Goal: Use online tool/utility: Utilize a website feature to perform a specific function

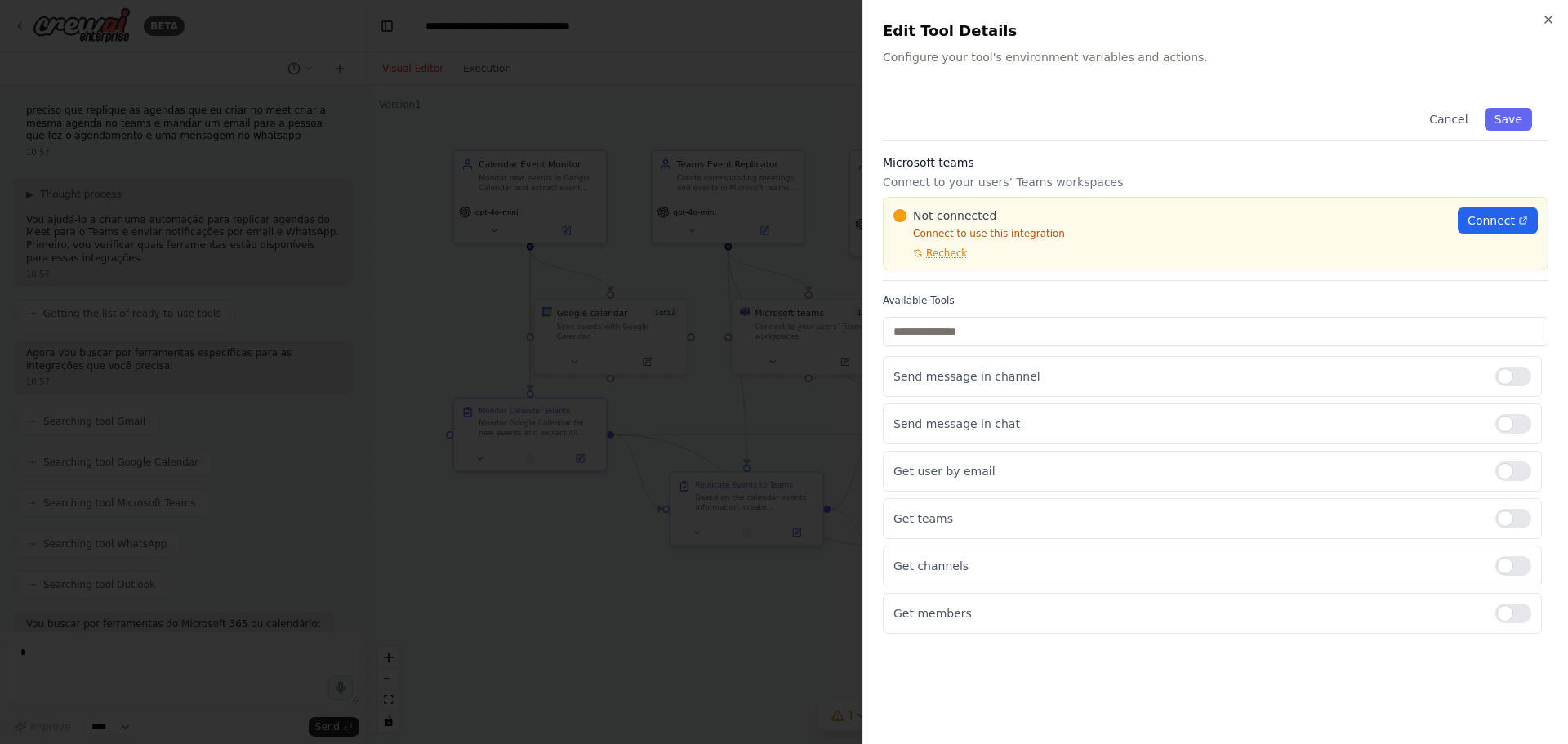
click at [562, 636] on div at bounding box center [784, 372] width 1568 height 744
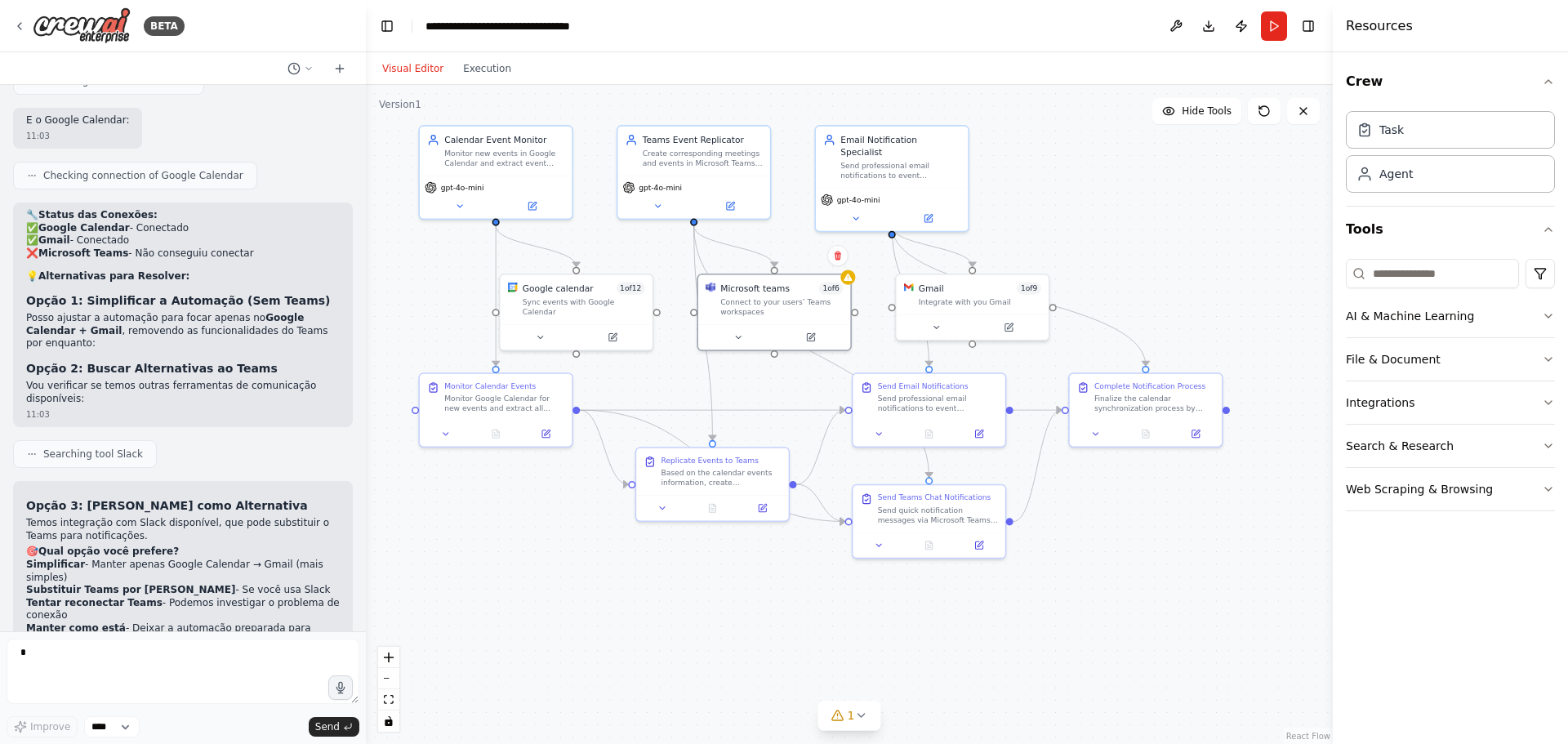
drag, startPoint x: 659, startPoint y: 668, endPoint x: 627, endPoint y: 642, distance: 41.2
click at [627, 642] on div ".deletable-edge-delete-btn { width: 20px; height: 20px; border: 0px solid #ffff…" at bounding box center [849, 415] width 967 height 659
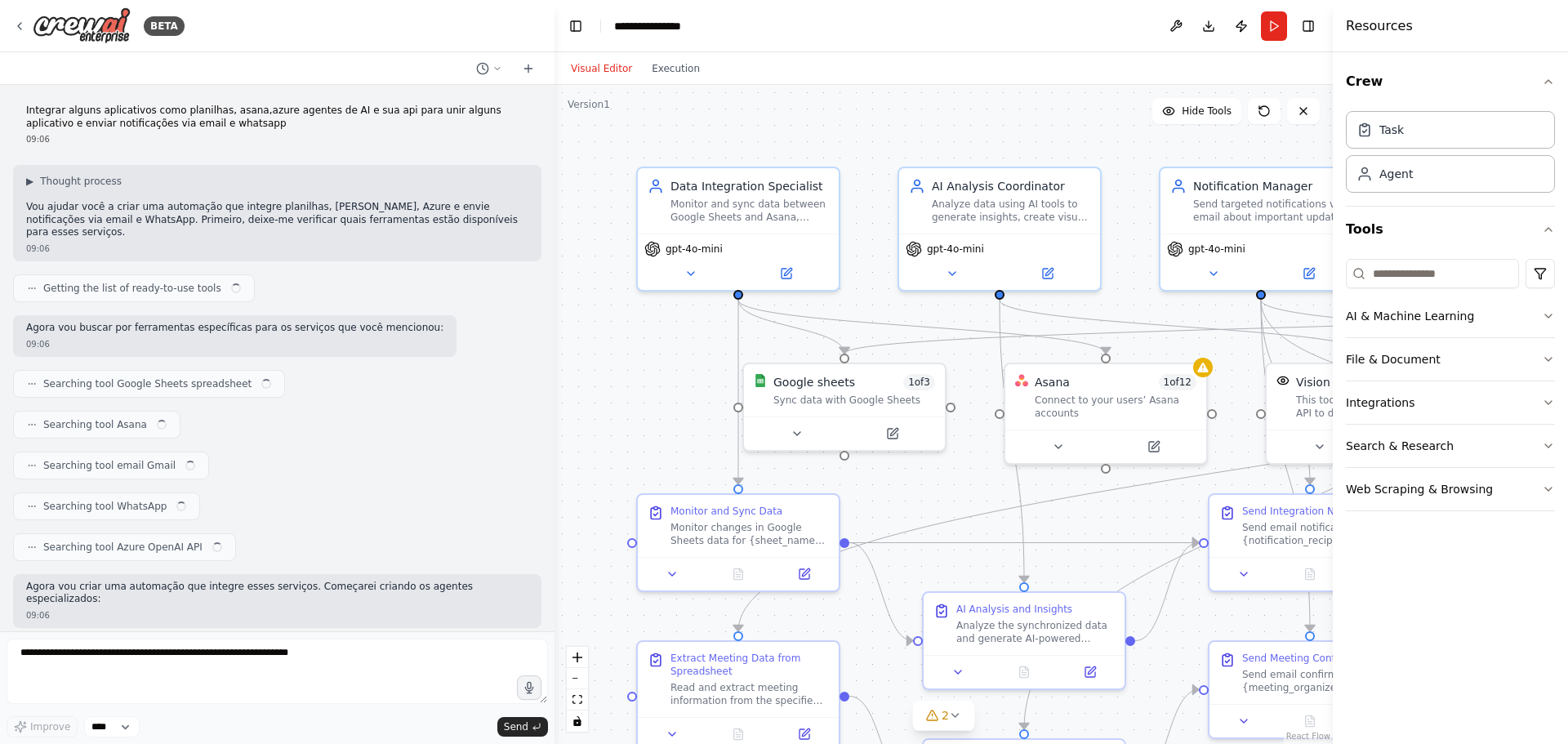
scroll to position [2582, 0]
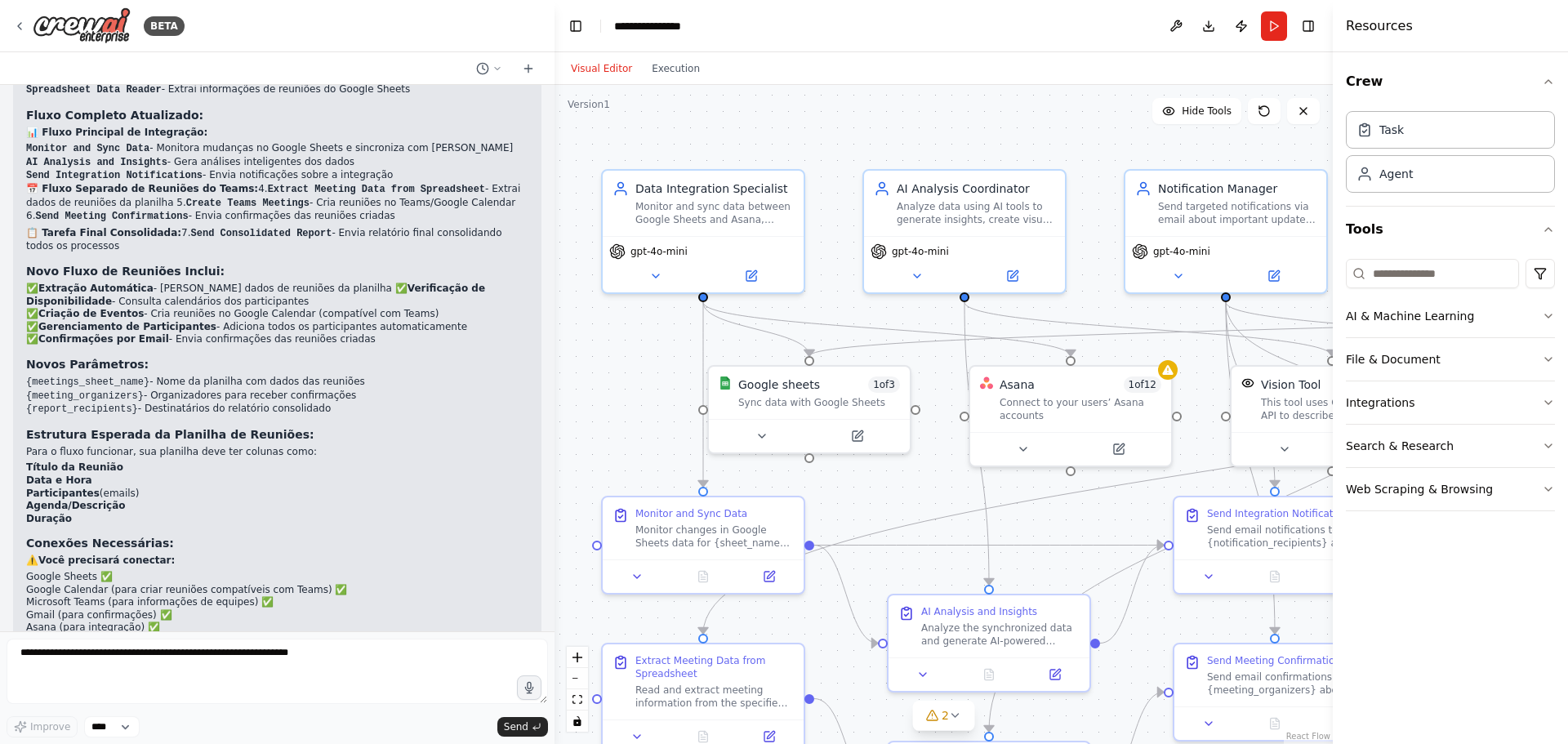
drag, startPoint x: 683, startPoint y: 339, endPoint x: 648, endPoint y: 340, distance: 35.0
click at [649, 340] on div ".deletable-edge-delete-btn { width: 20px; height: 20px; border: 0px solid #ffff…" at bounding box center [944, 415] width 778 height 659
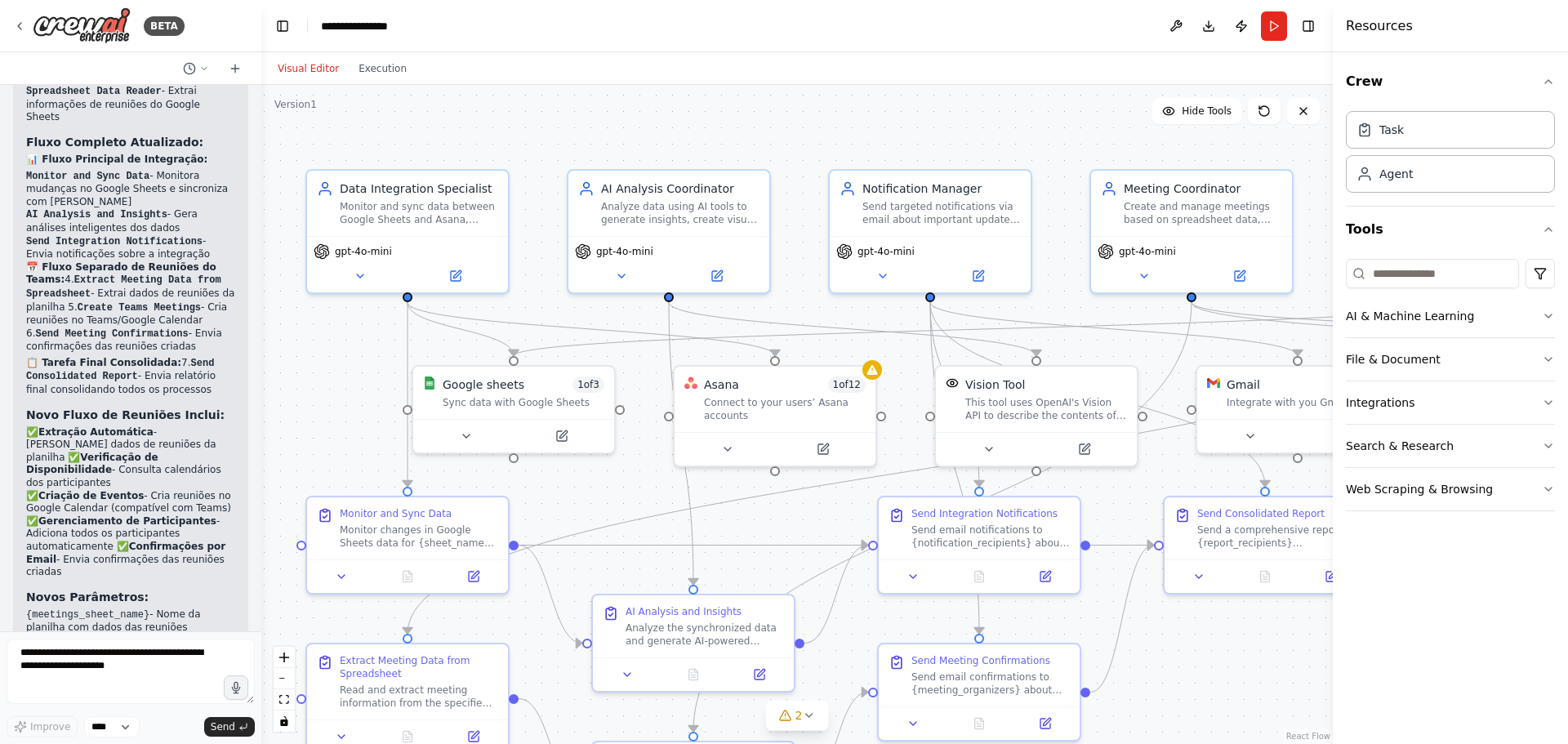
scroll to position [3491, 0]
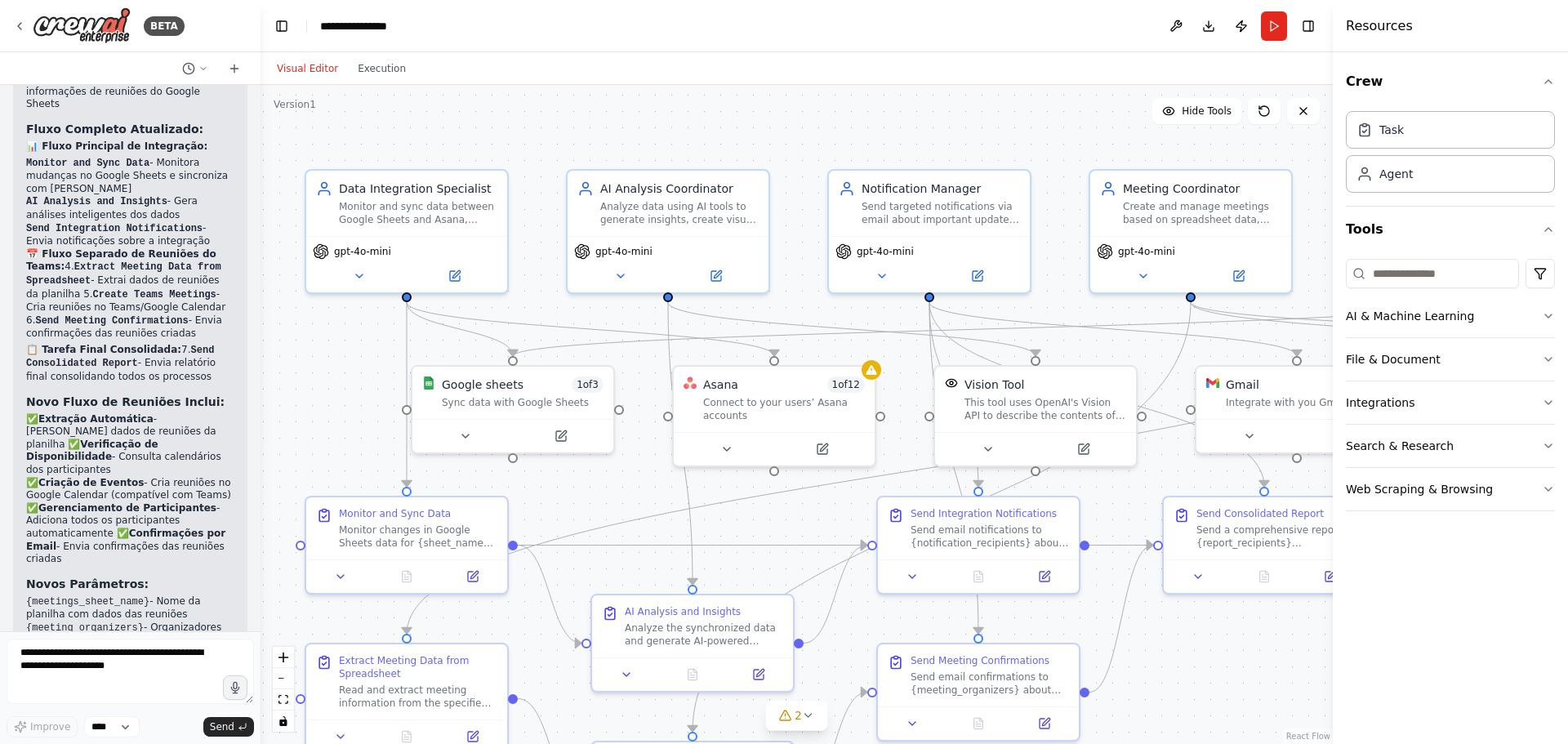
drag, startPoint x: 551, startPoint y: 288, endPoint x: 260, endPoint y: 323, distance: 293.1
click at [260, 323] on div "BETA Integrar alguns aplicativos como planilhas, asana,azure agentes de AI e su…" at bounding box center [784, 372] width 1568 height 744
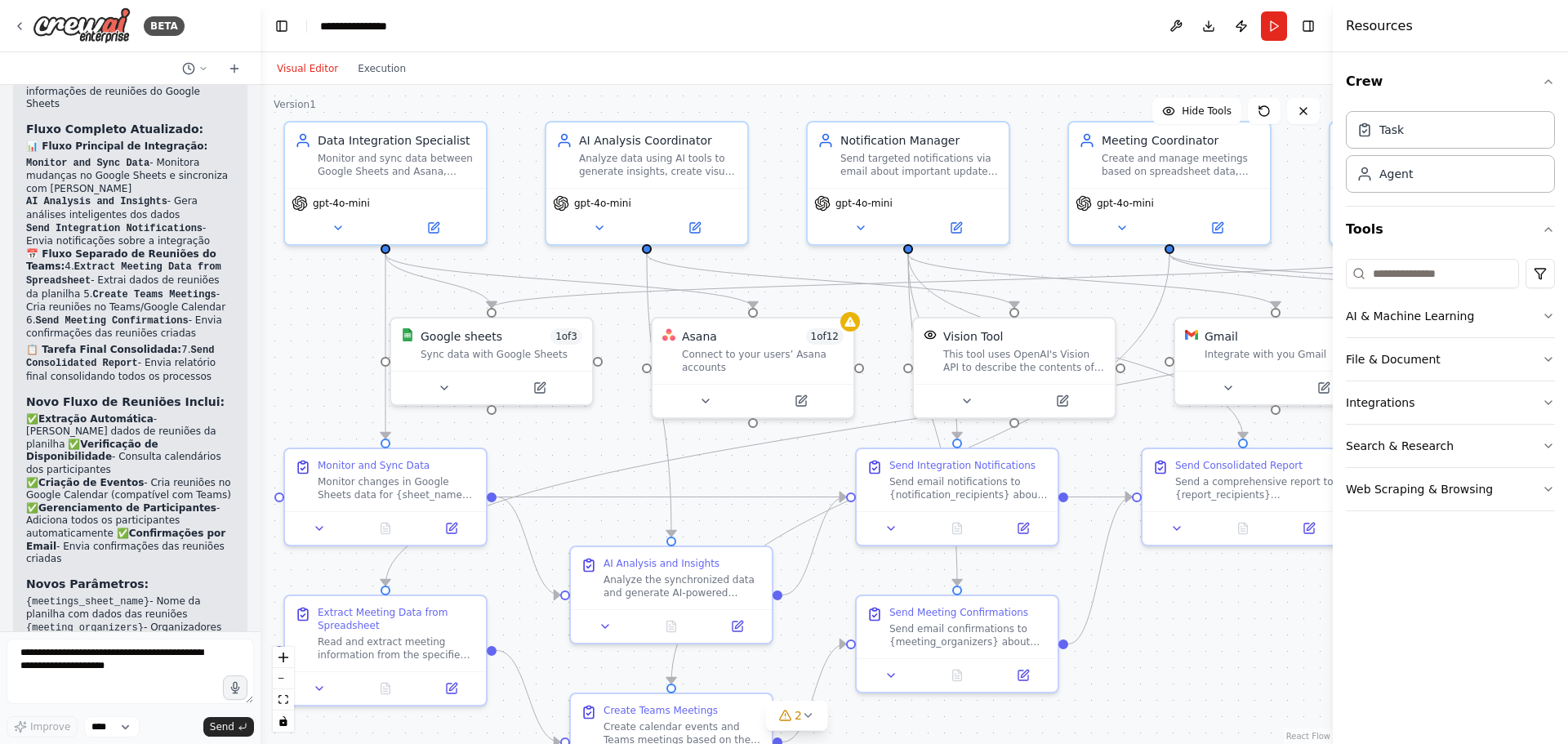
drag, startPoint x: 1188, startPoint y: 632, endPoint x: 1164, endPoint y: 584, distance: 53.7
click at [1164, 584] on div ".deletable-edge-delete-btn { width: 20px; height: 20px; border: 0px solid #ffff…" at bounding box center [796, 415] width 1073 height 659
